Goal: Information Seeking & Learning: Learn about a topic

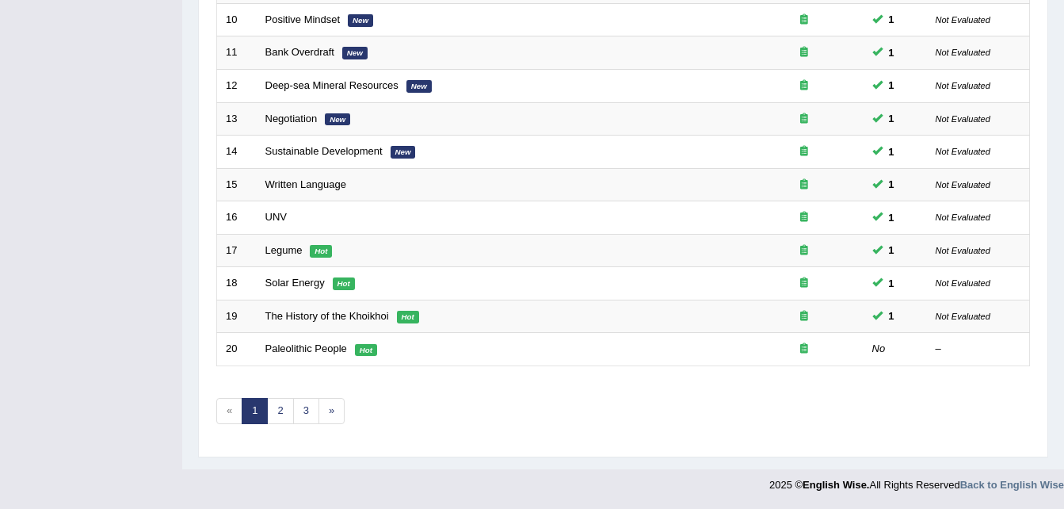
scroll to position [540, 0]
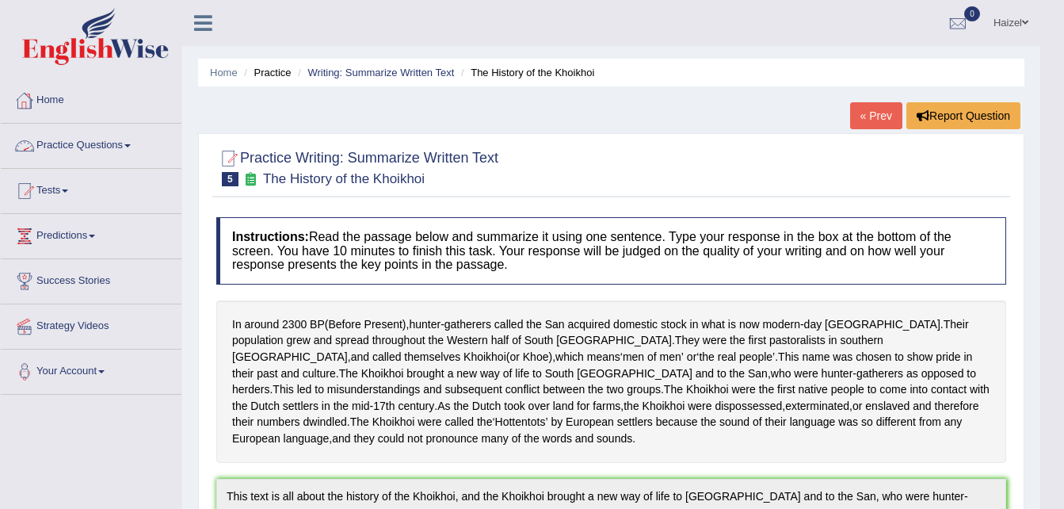
click at [119, 147] on link "Practice Questions" at bounding box center [91, 144] width 181 height 40
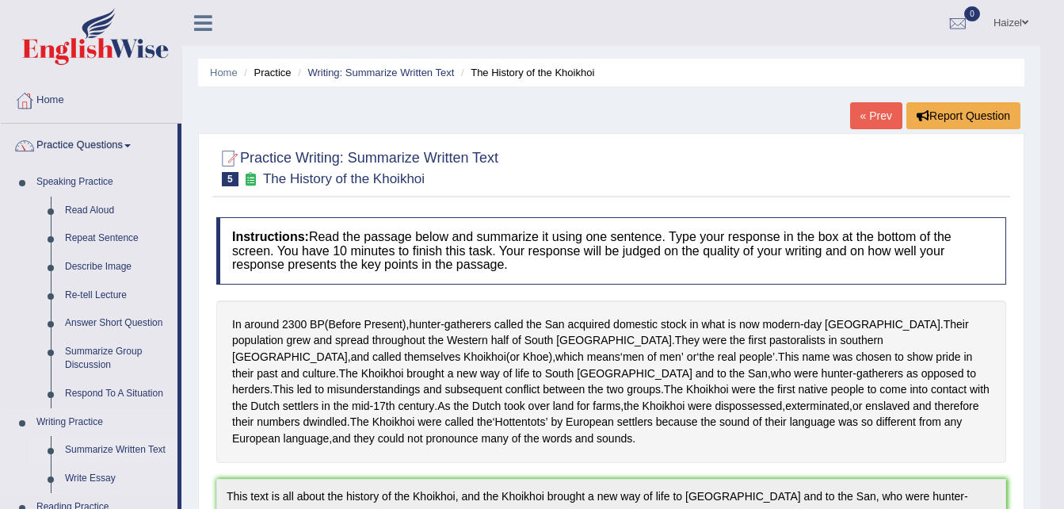
click at [125, 453] on link "Summarize Written Text" at bounding box center [118, 450] width 120 height 29
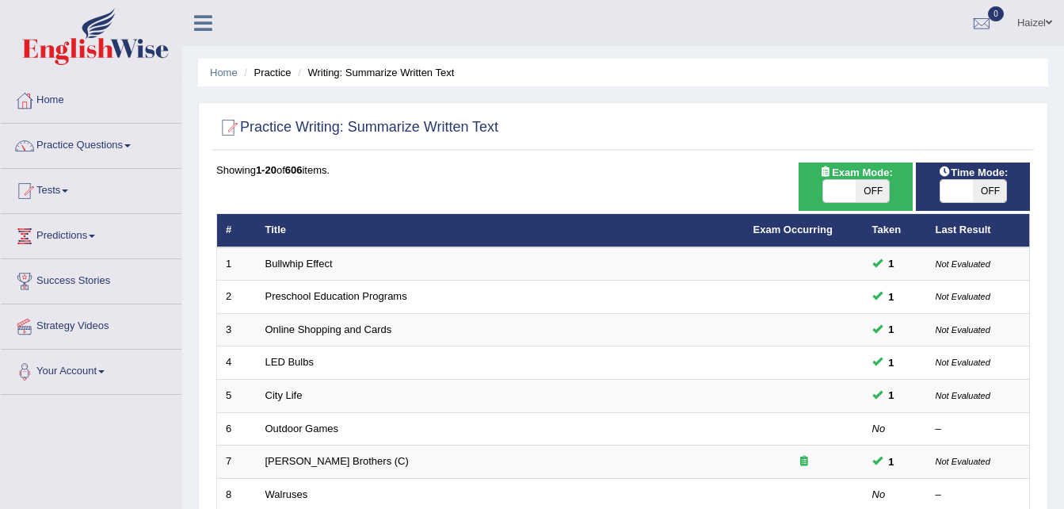
click at [874, 192] on span "OFF" at bounding box center [871, 191] width 33 height 22
checkbox input "true"
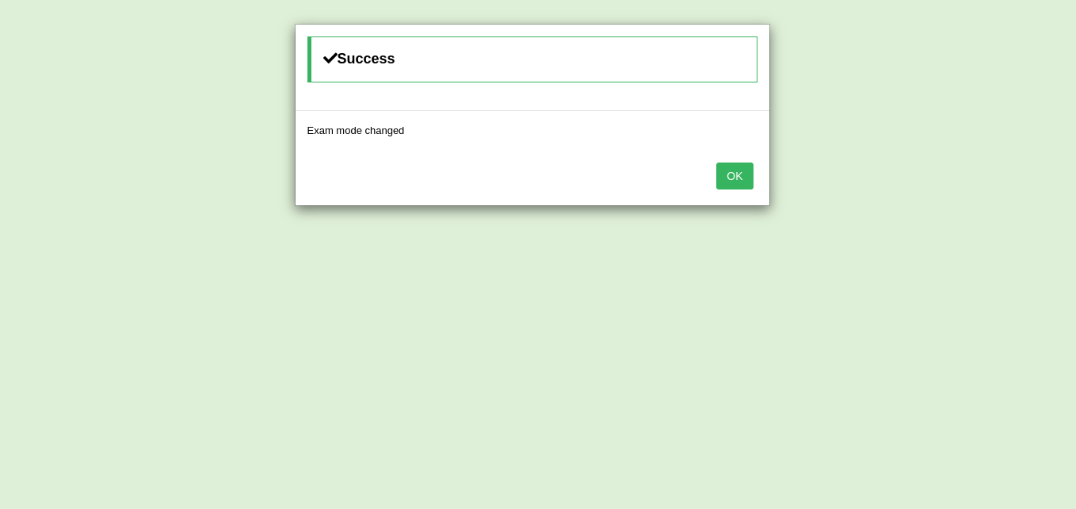
click at [732, 172] on button "OK" at bounding box center [734, 175] width 36 height 27
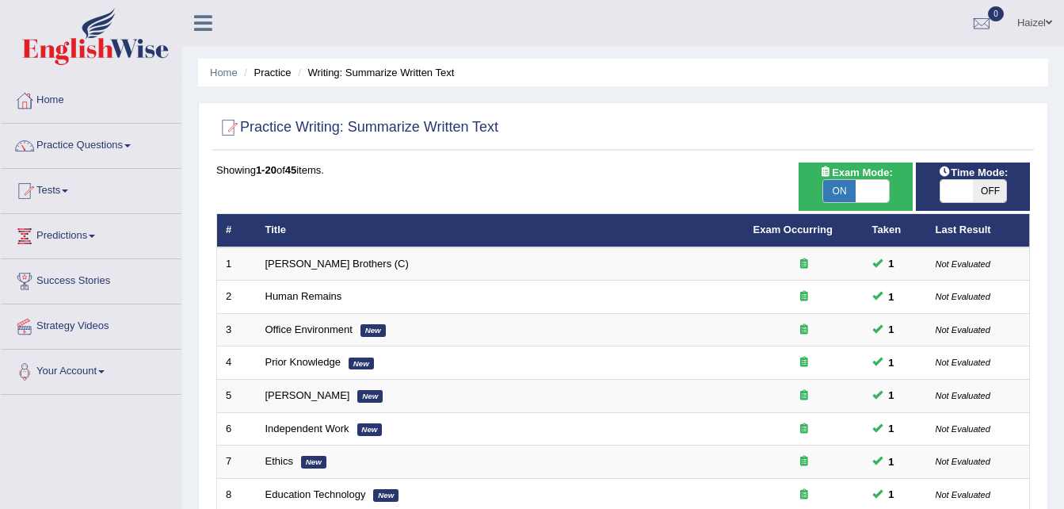
click at [992, 190] on span "OFF" at bounding box center [989, 191] width 33 height 22
checkbox input "true"
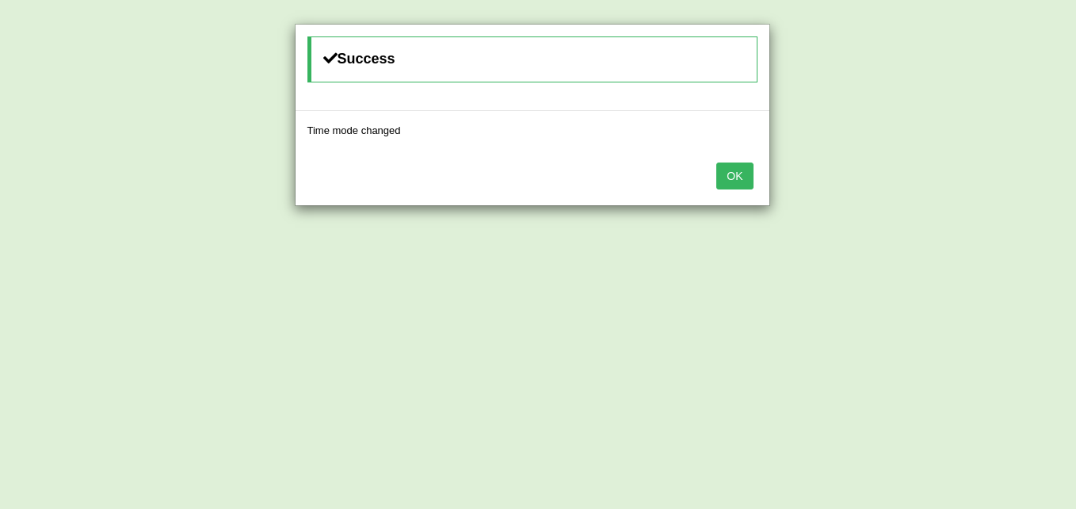
click at [740, 170] on button "OK" at bounding box center [734, 175] width 36 height 27
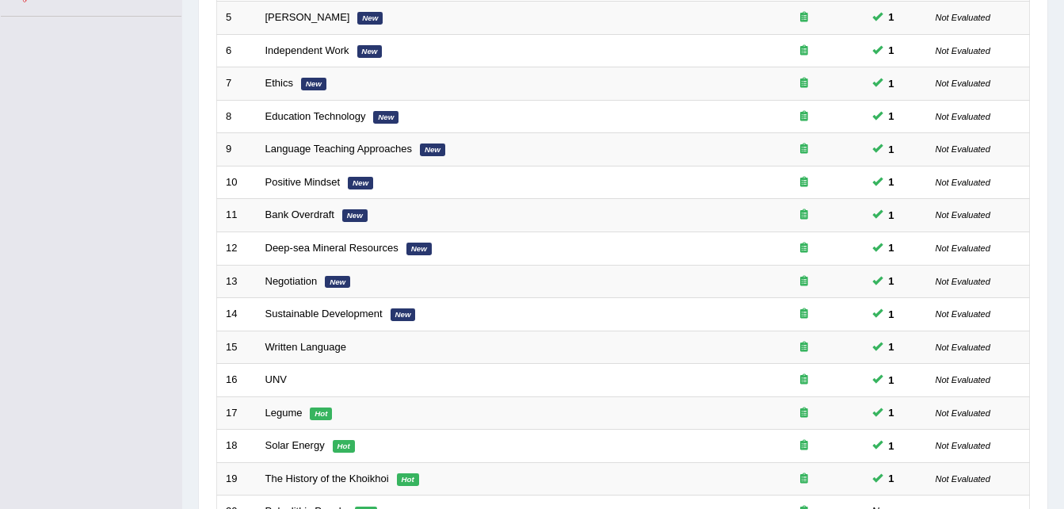
scroll to position [540, 0]
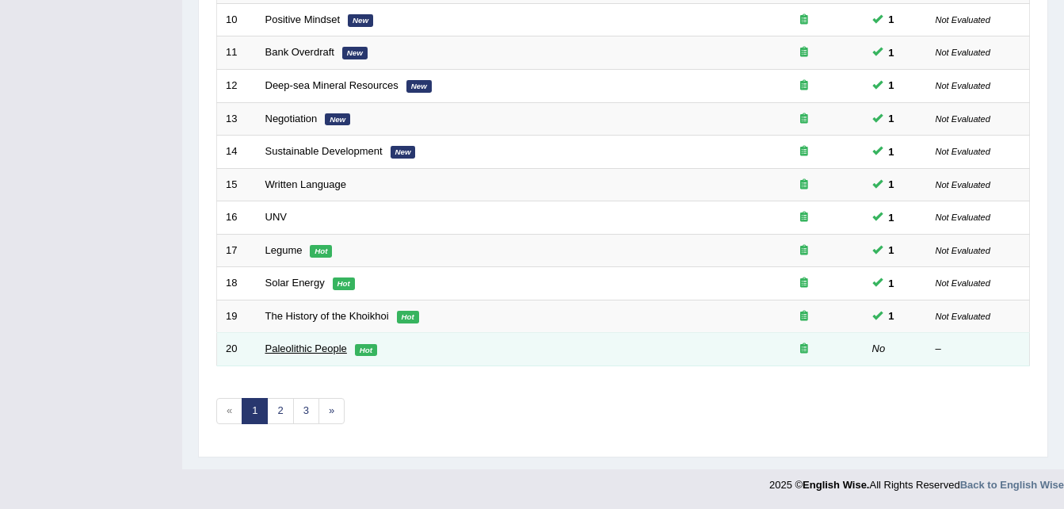
click at [280, 349] on link "Paleolithic People" at bounding box center [306, 348] width 82 height 12
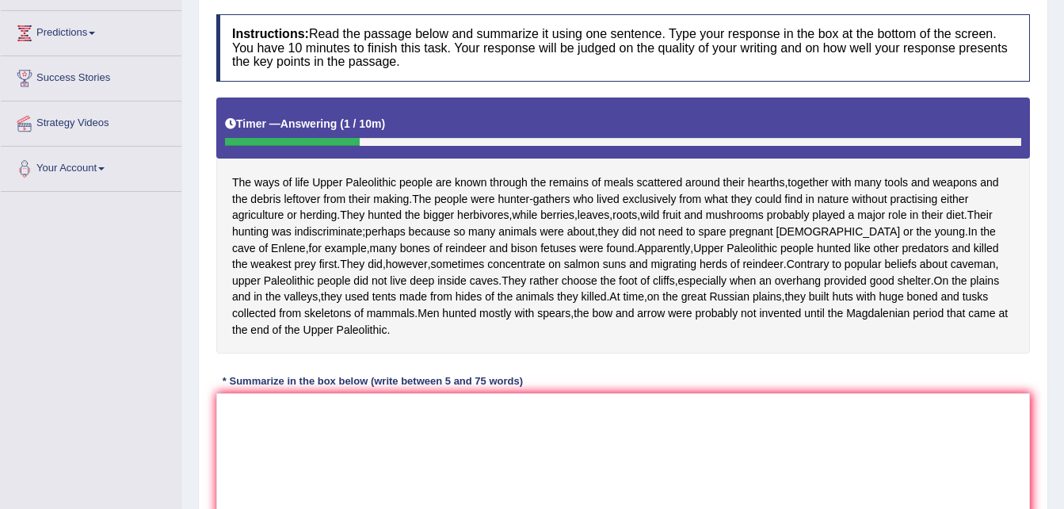
scroll to position [204, 0]
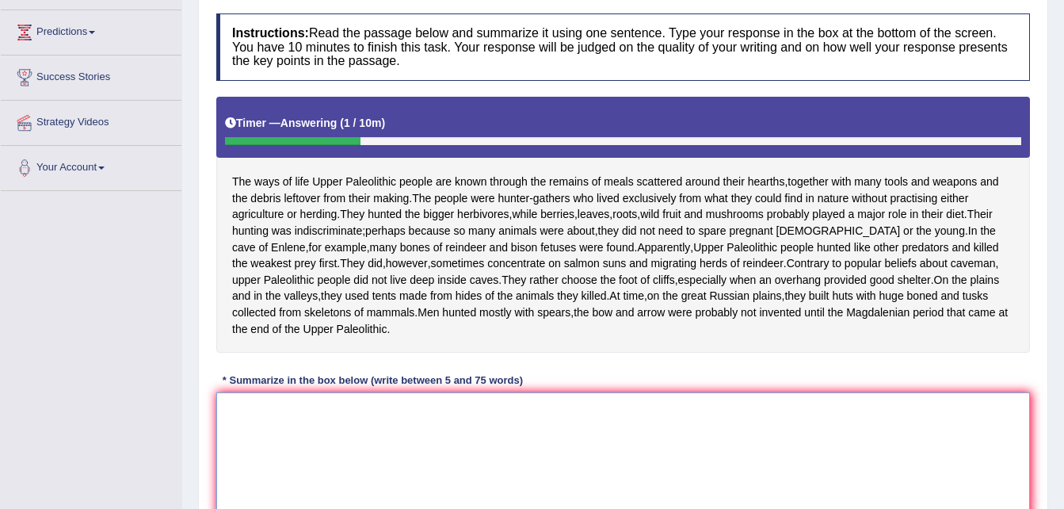
click at [487, 416] on textarea at bounding box center [622, 469] width 813 height 154
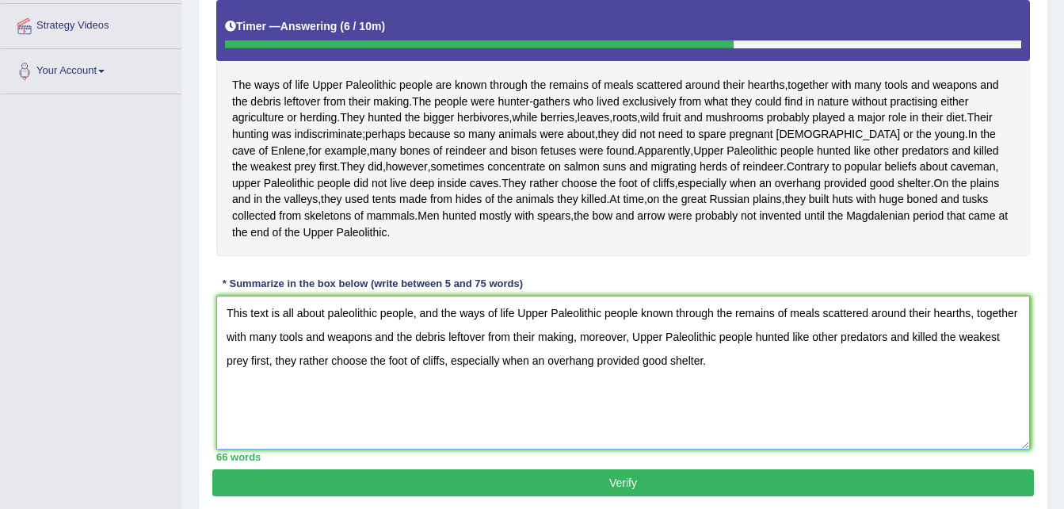
scroll to position [301, 0]
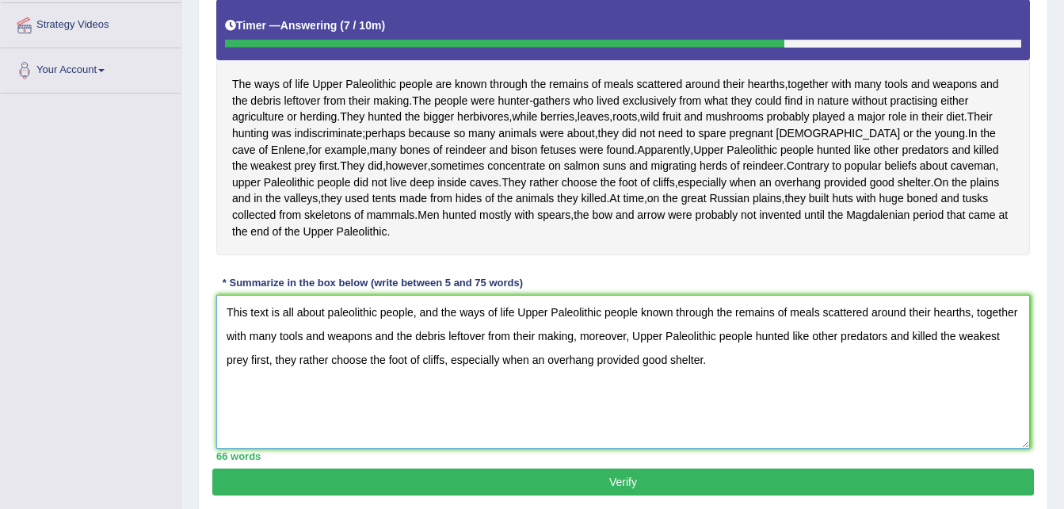
type textarea "This text is all about paleolithic people, and the ways of life Upper Paleolith…"
click at [663, 492] on button "Verify" at bounding box center [622, 481] width 821 height 27
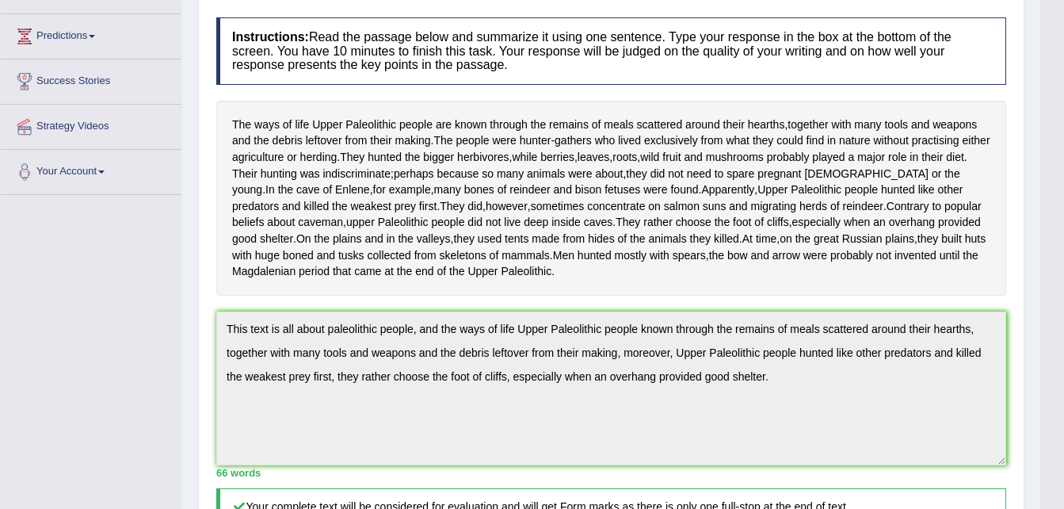
scroll to position [0, 0]
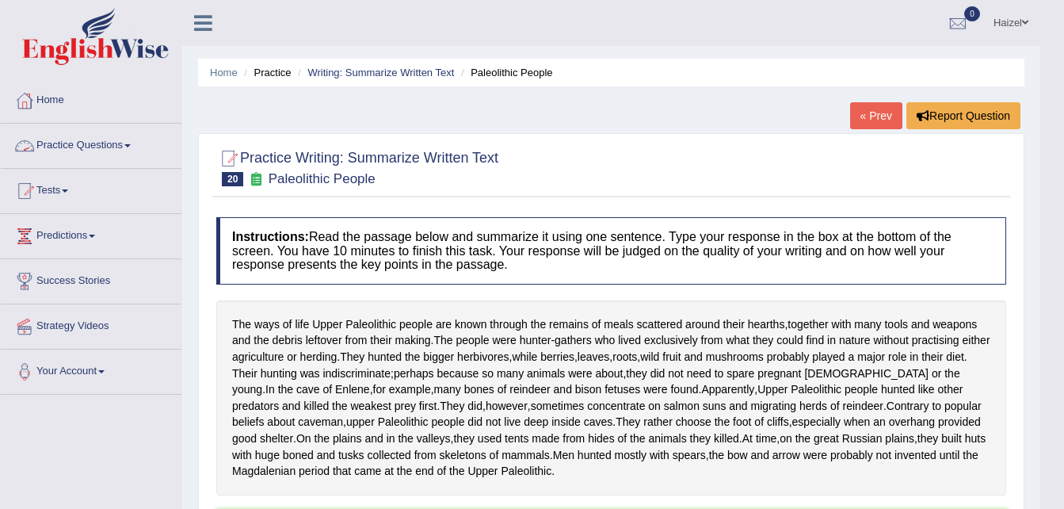
click at [97, 138] on link "Practice Questions" at bounding box center [91, 144] width 181 height 40
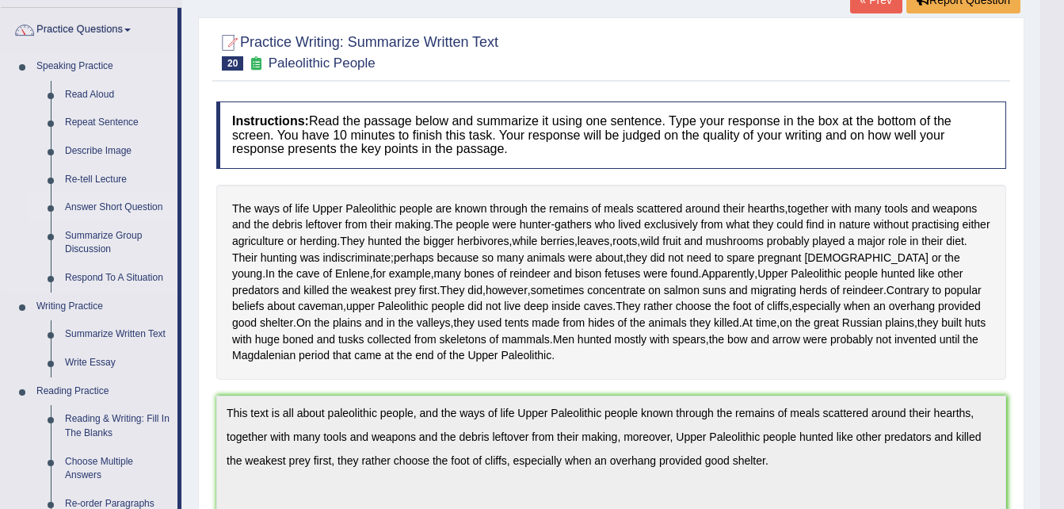
scroll to position [117, 0]
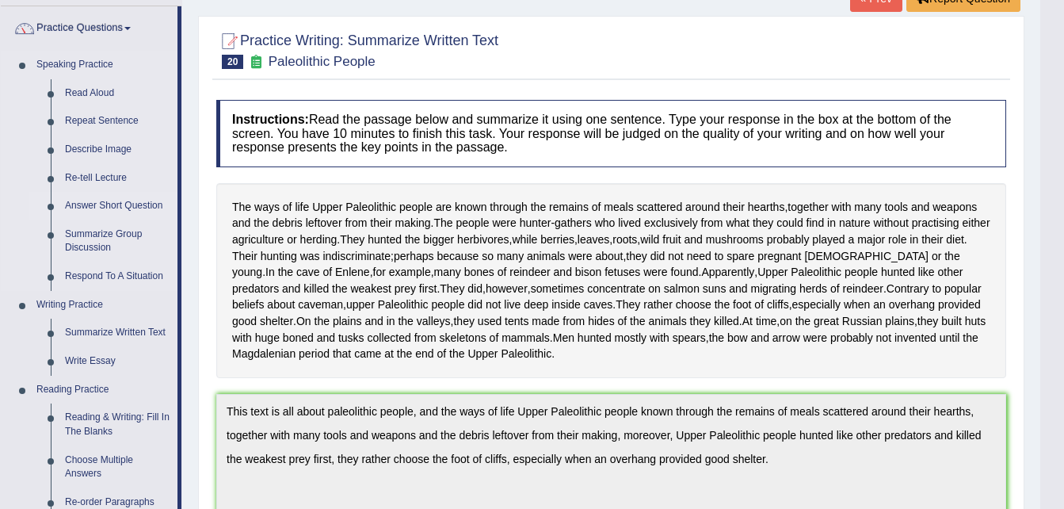
click at [145, 327] on link "Summarize Written Text" at bounding box center [118, 332] width 120 height 29
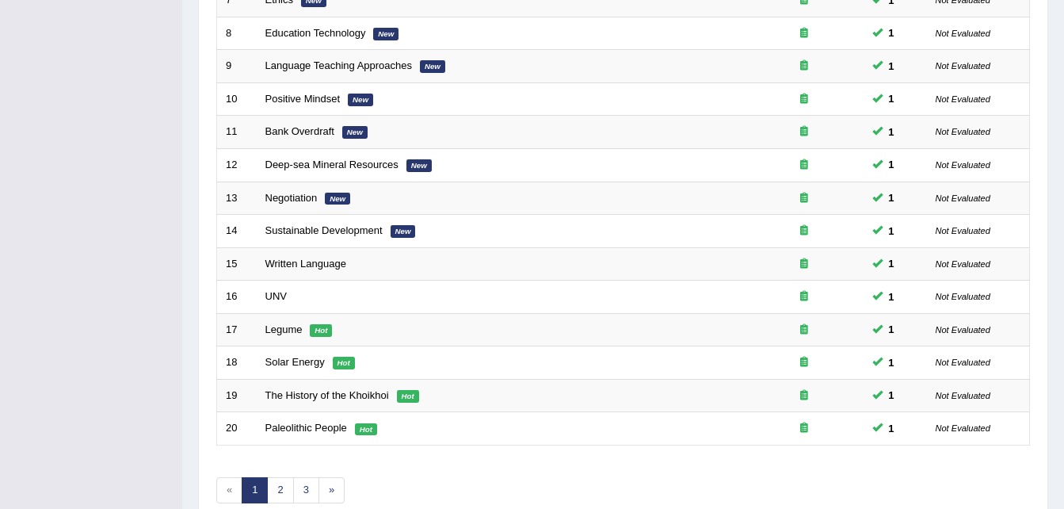
scroll to position [540, 0]
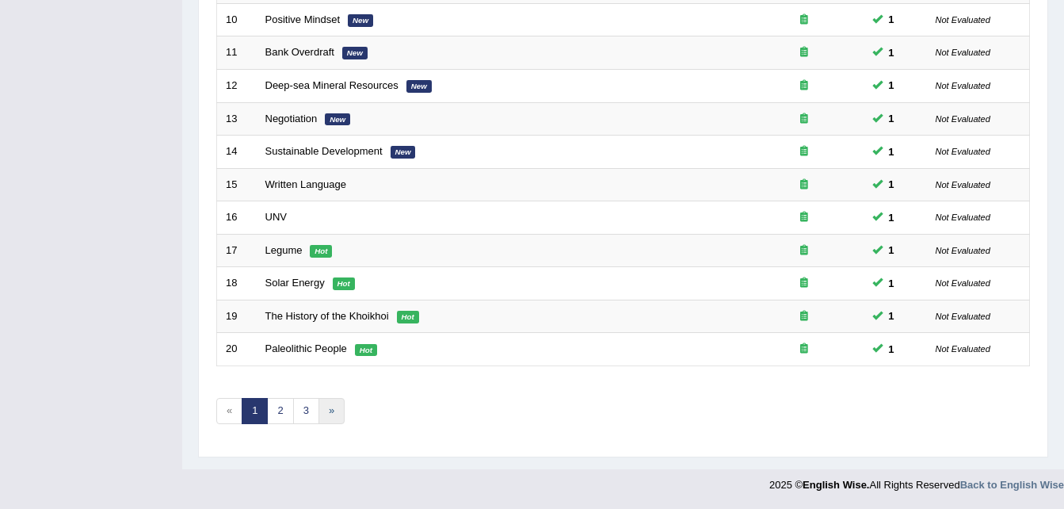
click at [328, 406] on link "»" at bounding box center [331, 411] width 26 height 26
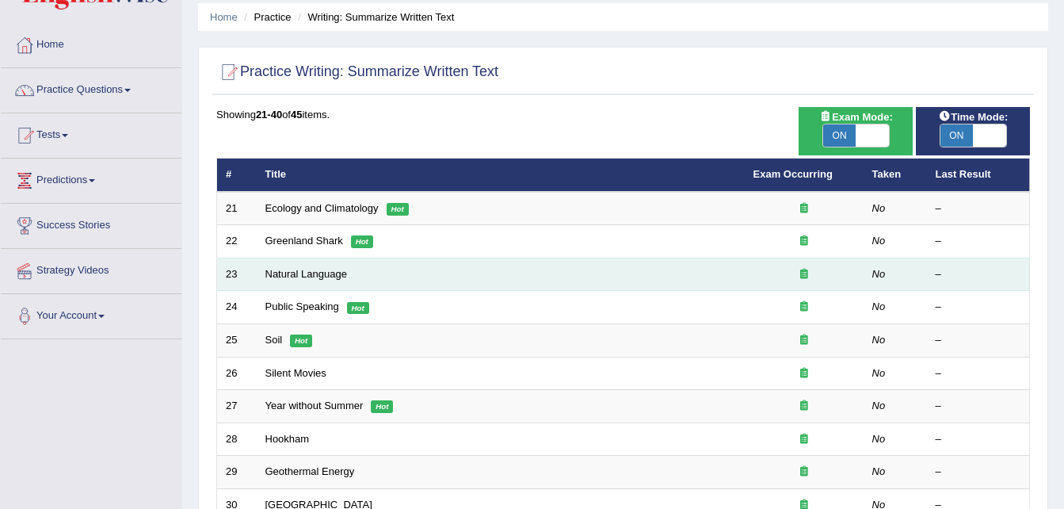
scroll to position [55, 0]
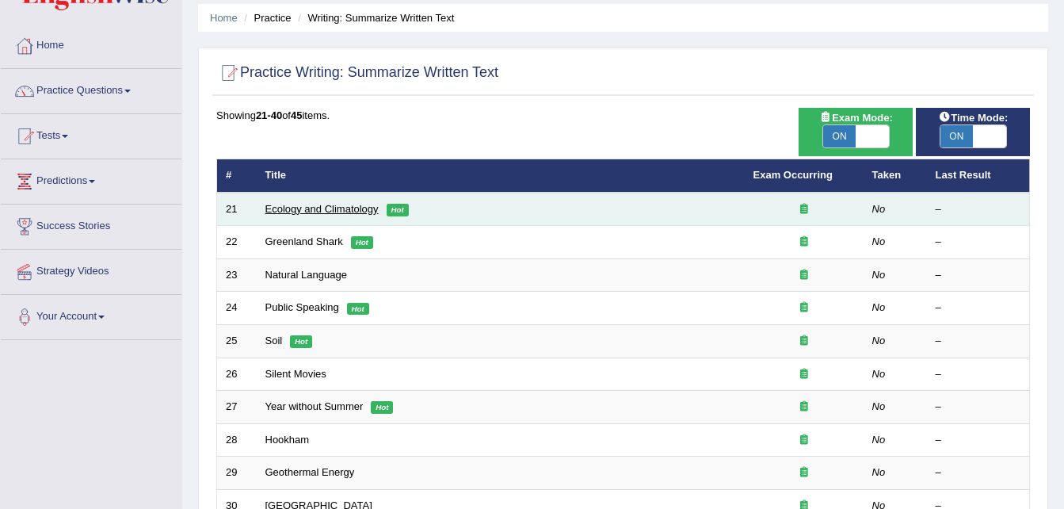
click at [317, 208] on link "Ecology and Climatology" at bounding box center [321, 209] width 113 height 12
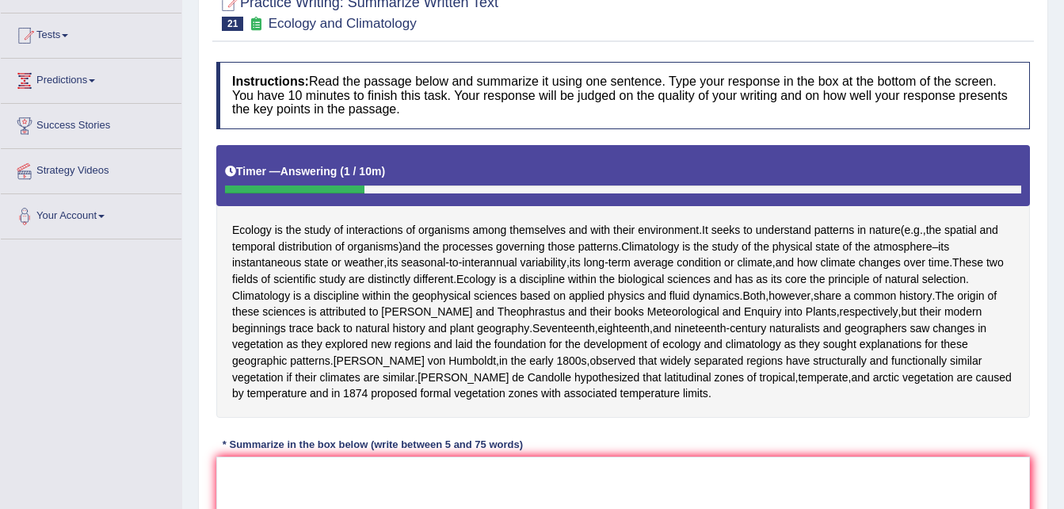
scroll to position [213, 0]
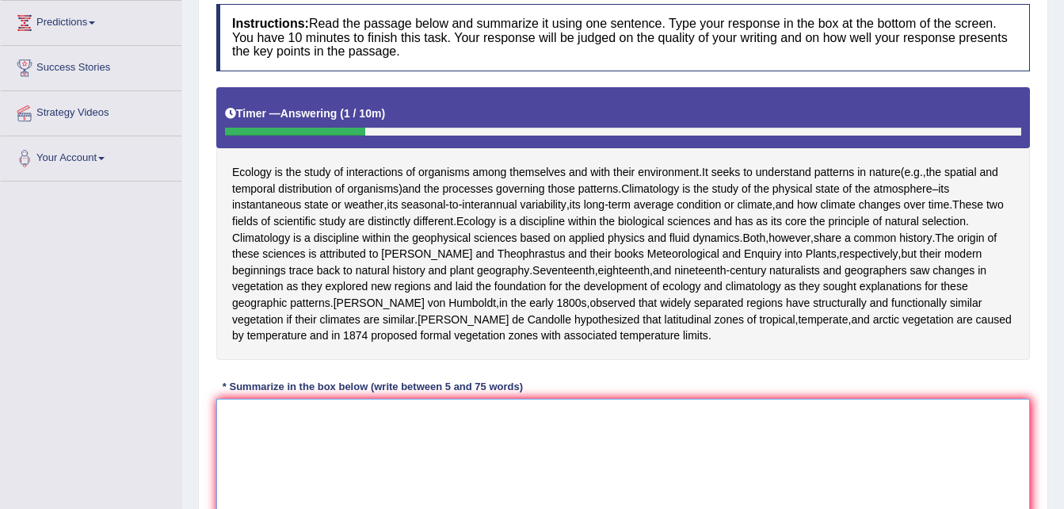
click at [658, 448] on textarea at bounding box center [622, 475] width 813 height 154
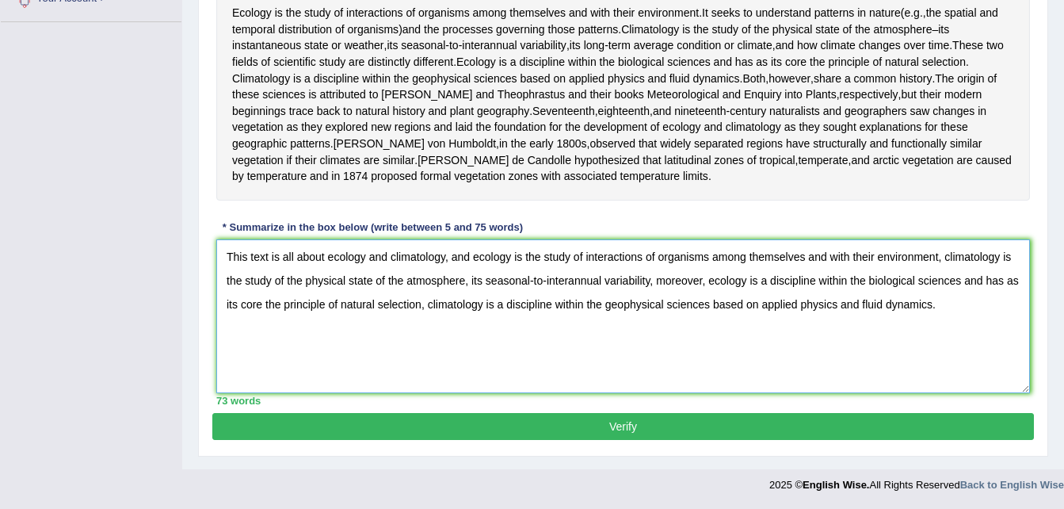
scroll to position [380, 0]
type textarea "This text is all about ecology and climatology, and ecology is the study of int…"
click at [799, 429] on button "Verify" at bounding box center [622, 426] width 821 height 27
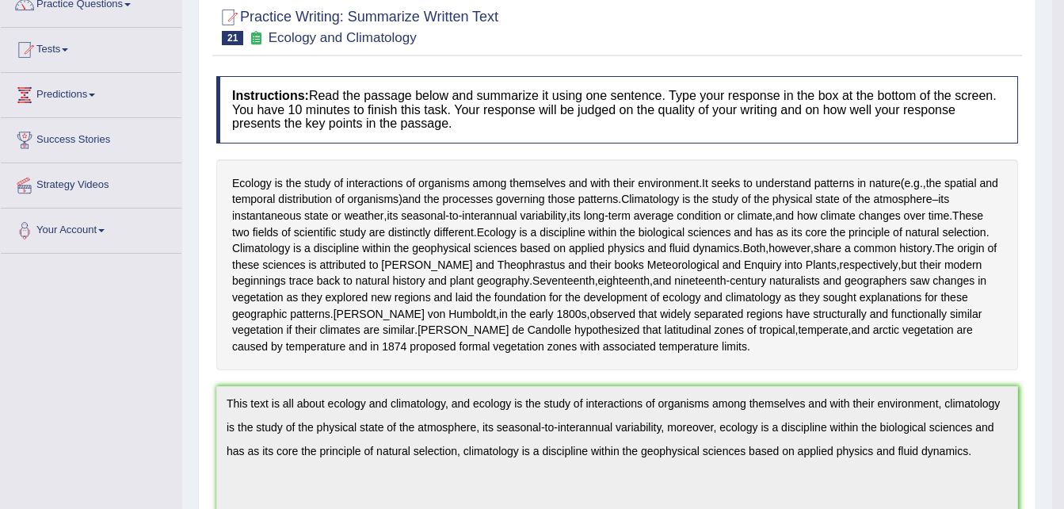
scroll to position [0, 0]
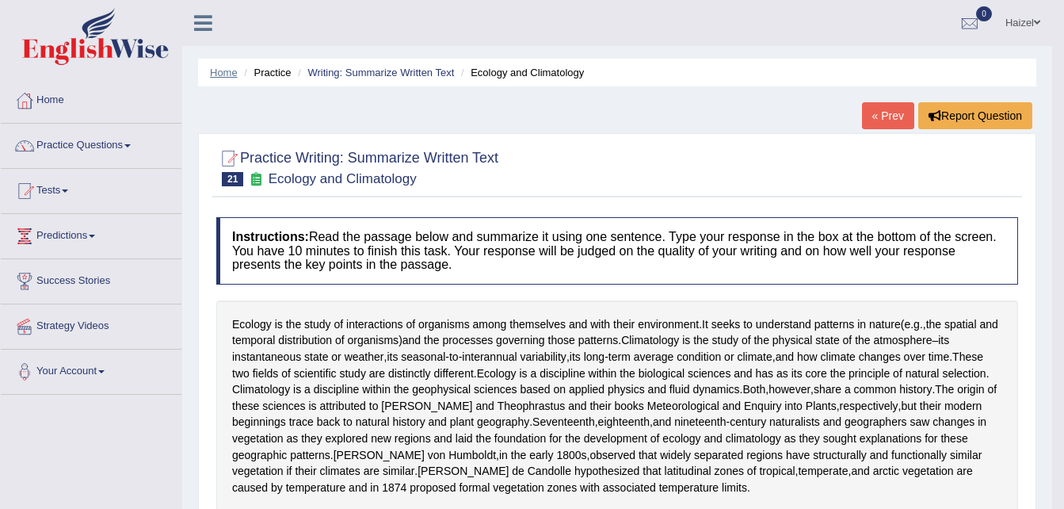
click at [223, 74] on link "Home" at bounding box center [224, 73] width 28 height 12
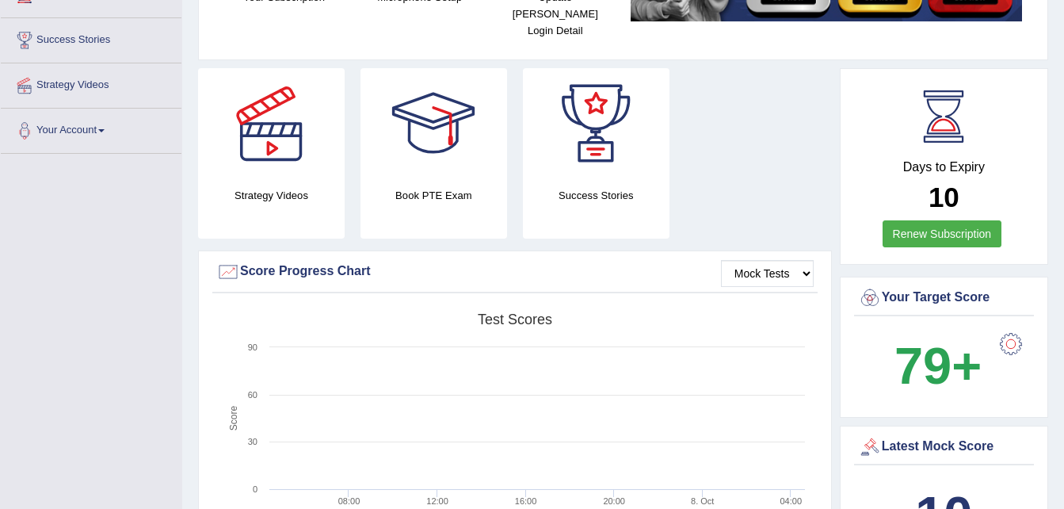
scroll to position [242, 0]
click at [781, 259] on select "Mock Tests" at bounding box center [767, 272] width 93 height 27
click at [808, 259] on select "Mock Tests" at bounding box center [767, 272] width 93 height 27
click at [789, 175] on div "Strategy Videos Book PTE Exam Success Stories" at bounding box center [515, 158] width 650 height 182
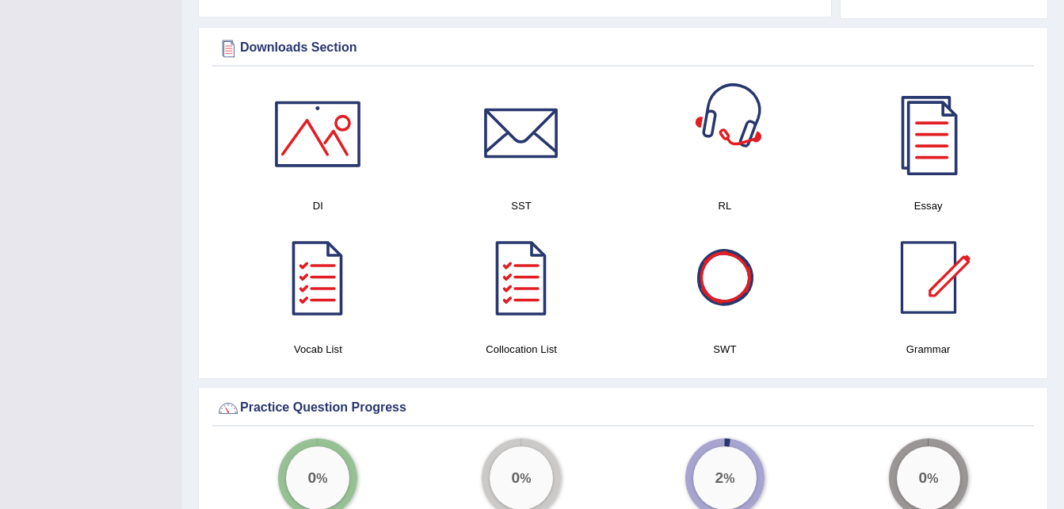
scroll to position [788, 0]
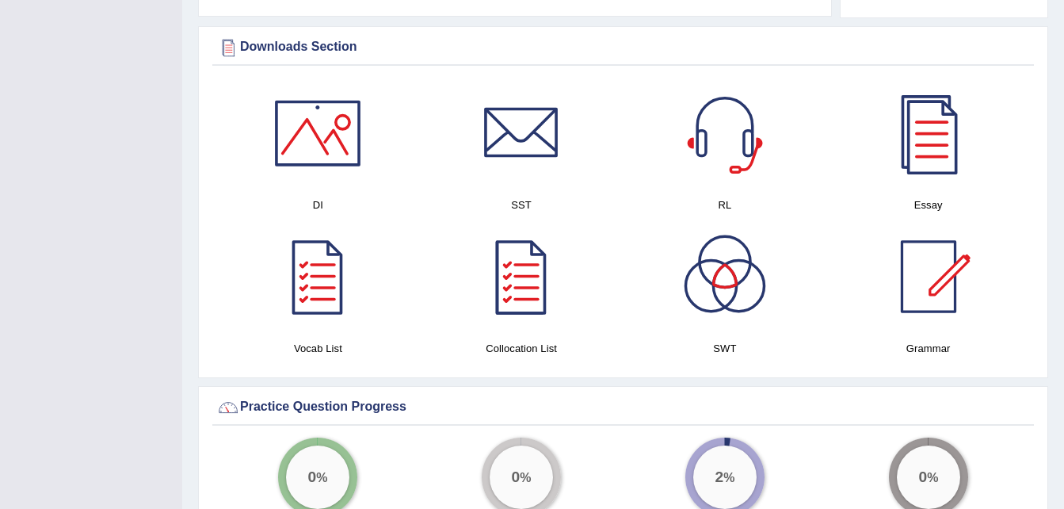
click at [490, 295] on div at bounding box center [521, 276] width 111 height 111
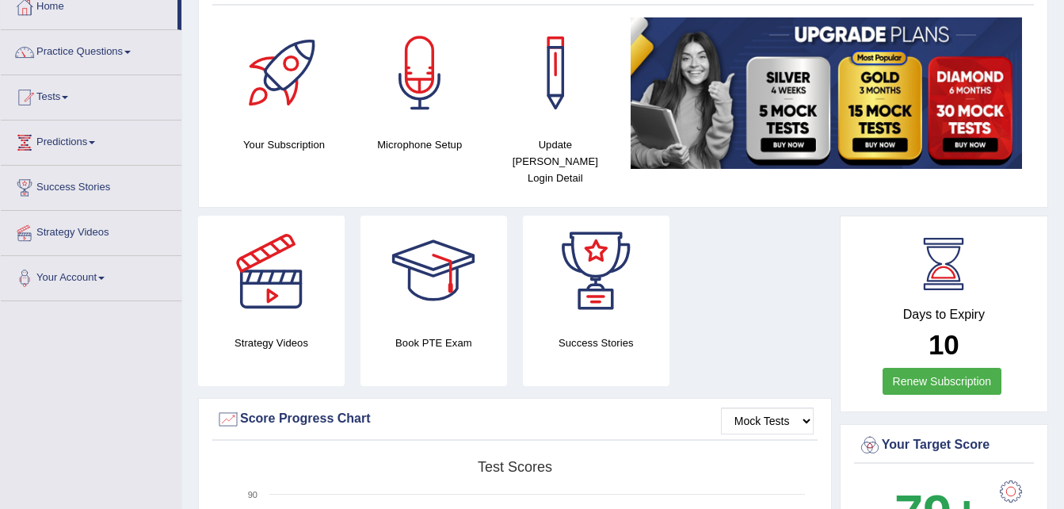
scroll to position [0, 0]
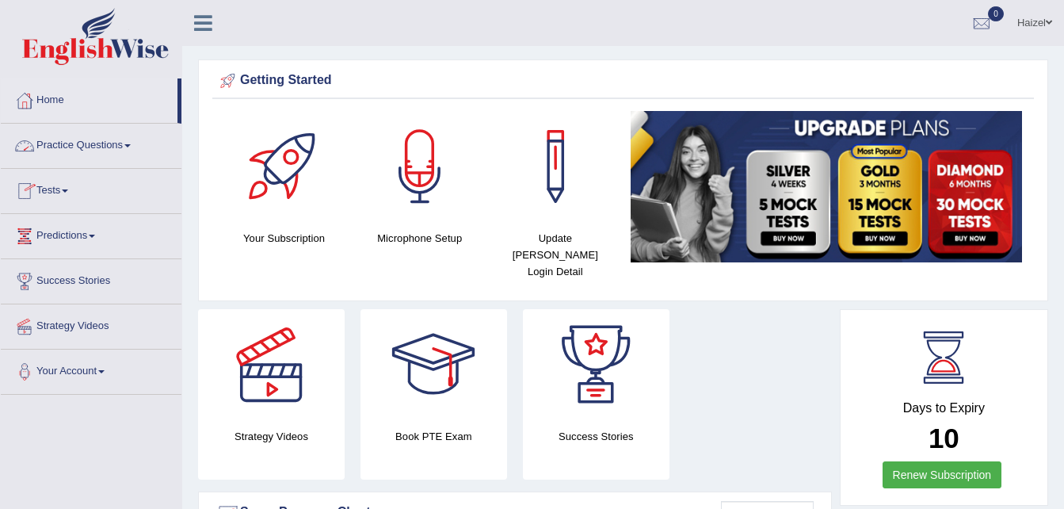
click at [124, 147] on link "Practice Questions" at bounding box center [91, 144] width 181 height 40
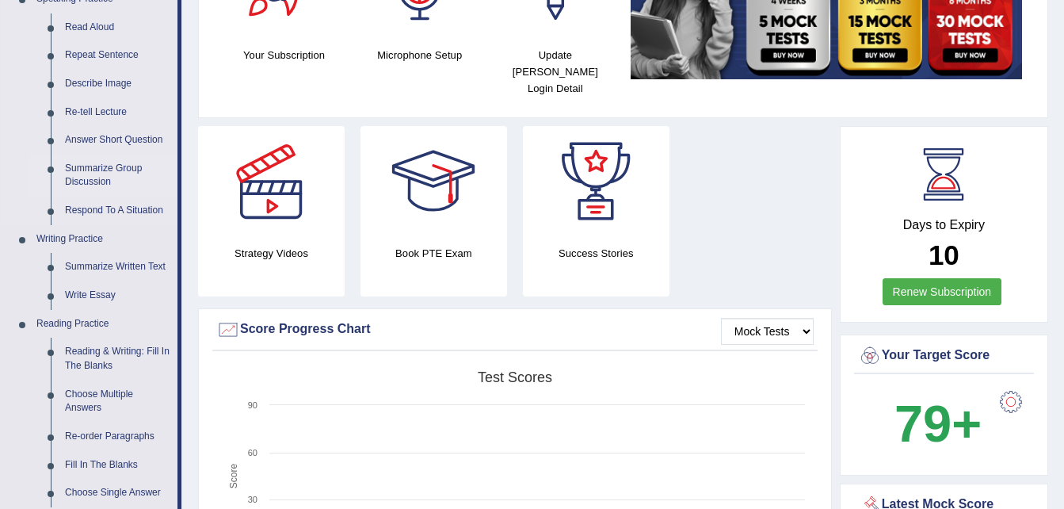
scroll to position [184, 0]
click at [128, 256] on link "Summarize Written Text" at bounding box center [118, 266] width 120 height 29
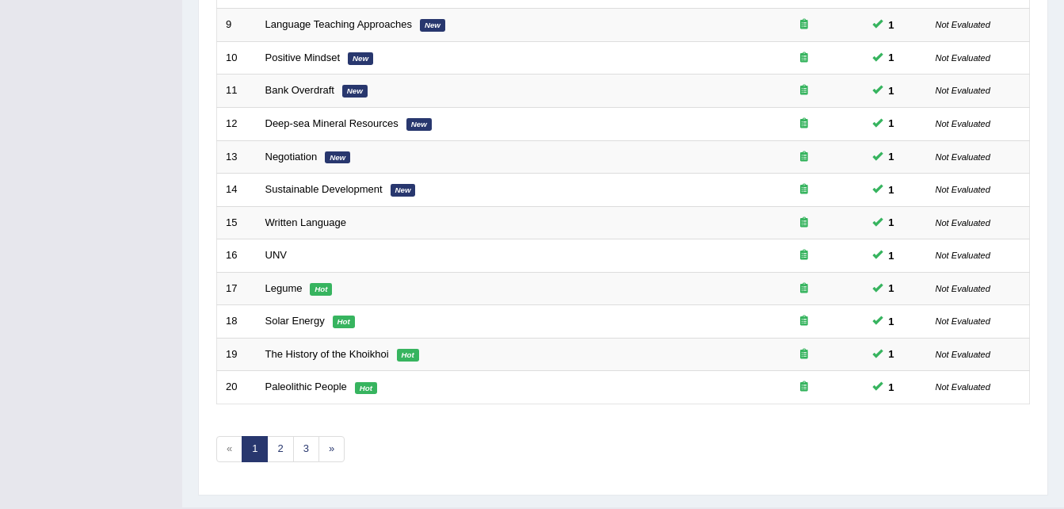
scroll to position [540, 0]
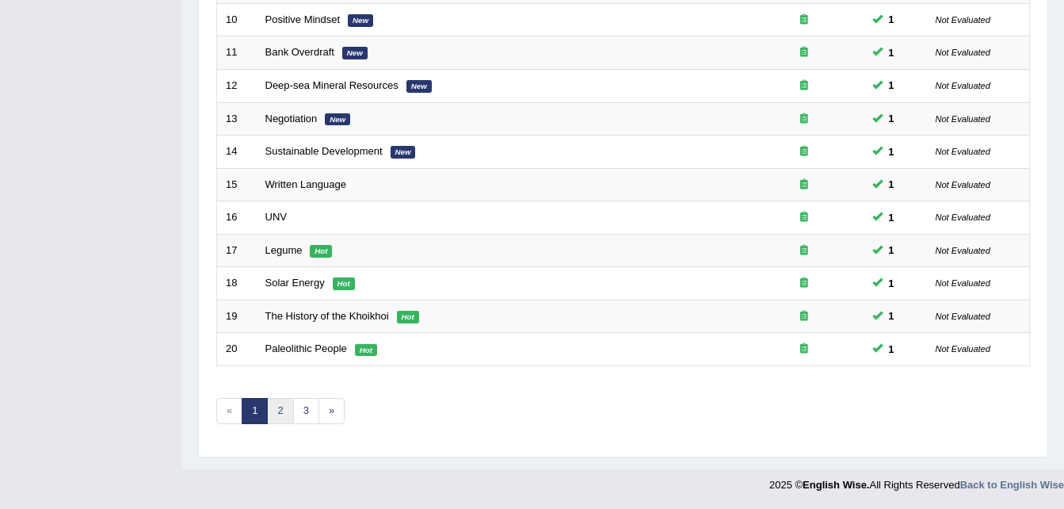
click at [284, 414] on link "2" at bounding box center [280, 411] width 26 height 26
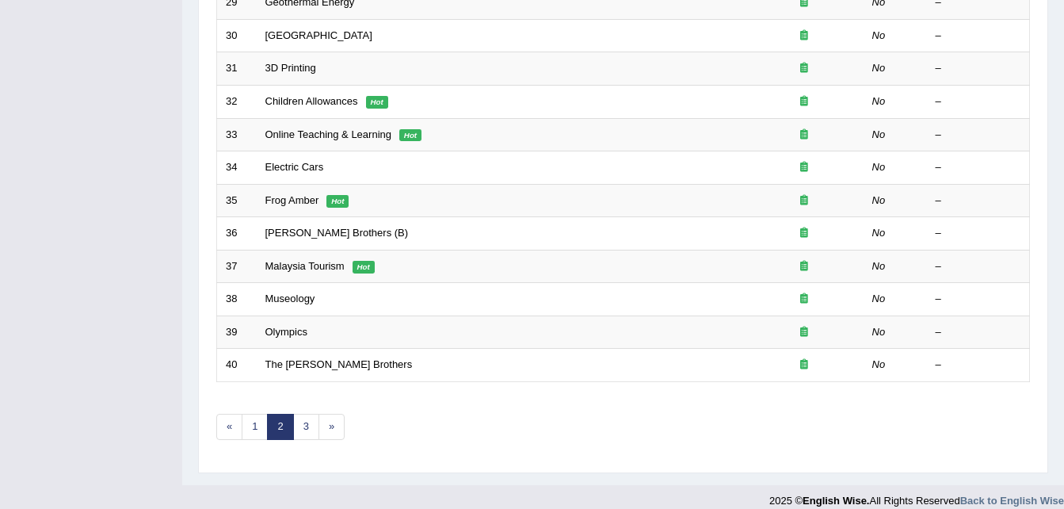
scroll to position [540, 0]
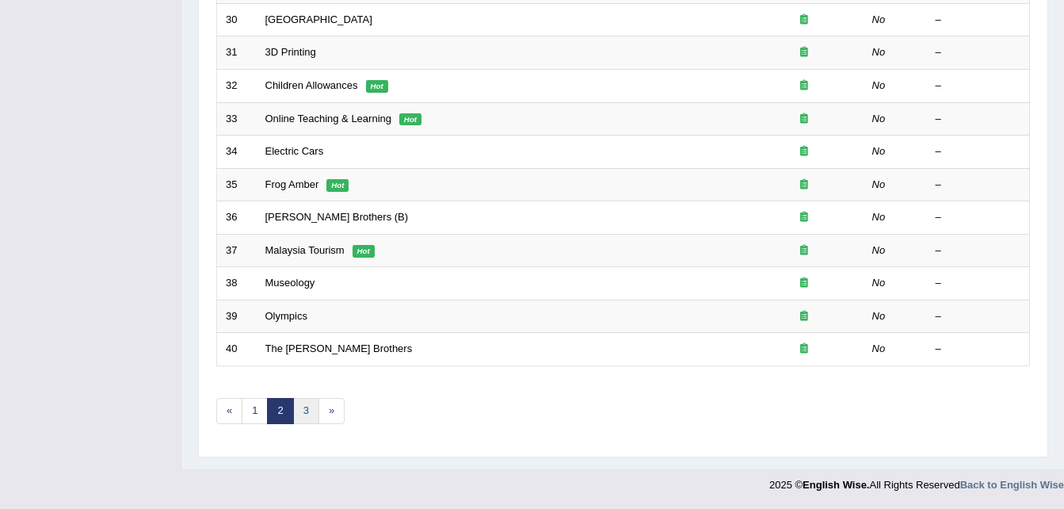
click at [311, 406] on link "3" at bounding box center [306, 411] width 26 height 26
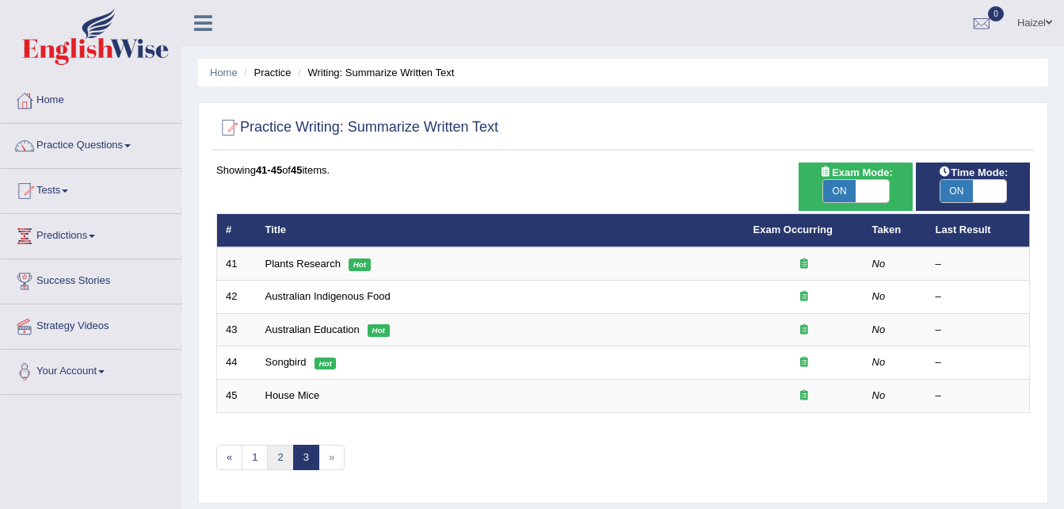
click at [276, 468] on link "2" at bounding box center [280, 457] width 26 height 26
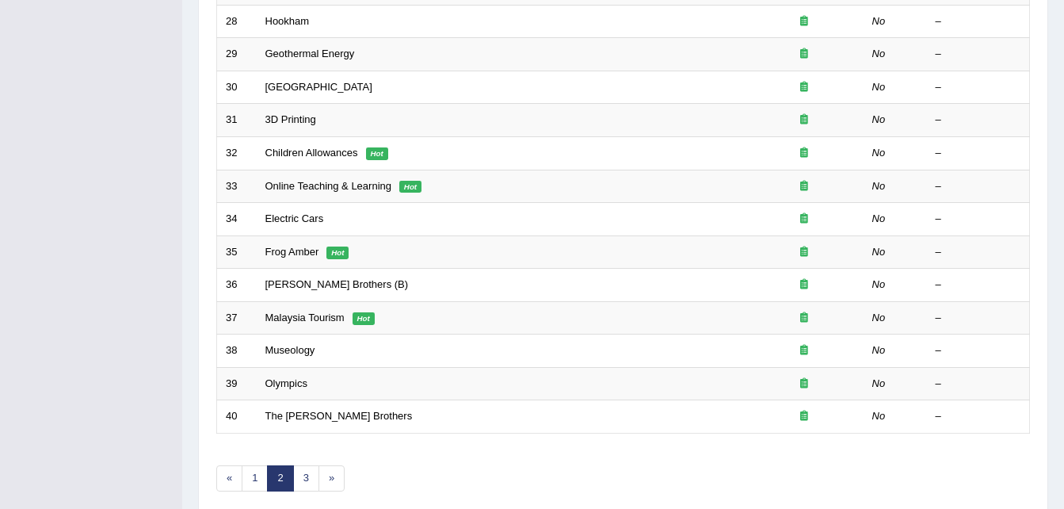
scroll to position [540, 0]
